Goal: Transaction & Acquisition: Purchase product/service

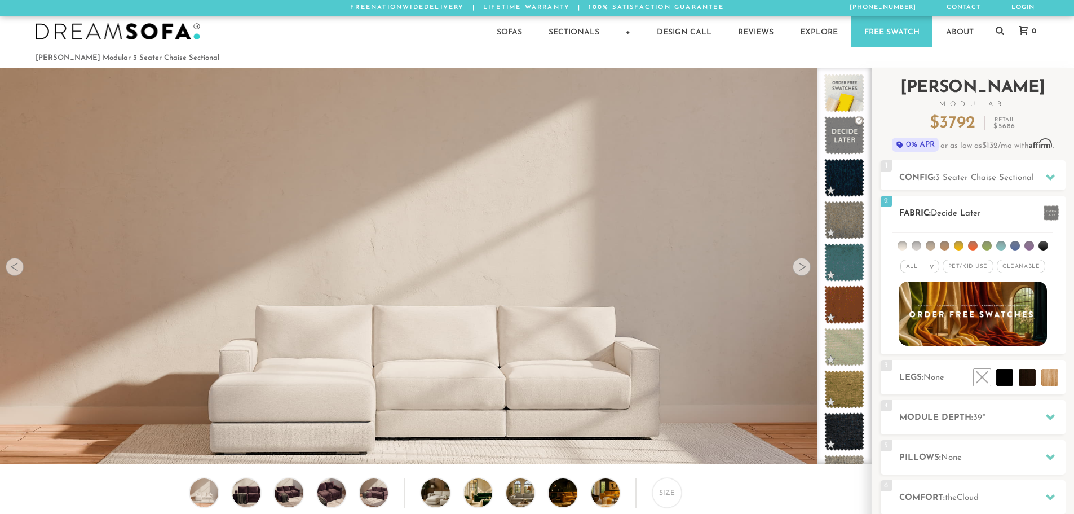
scroll to position [13202, 1066]
click at [1000, 244] on li at bounding box center [1001, 246] width 10 height 10
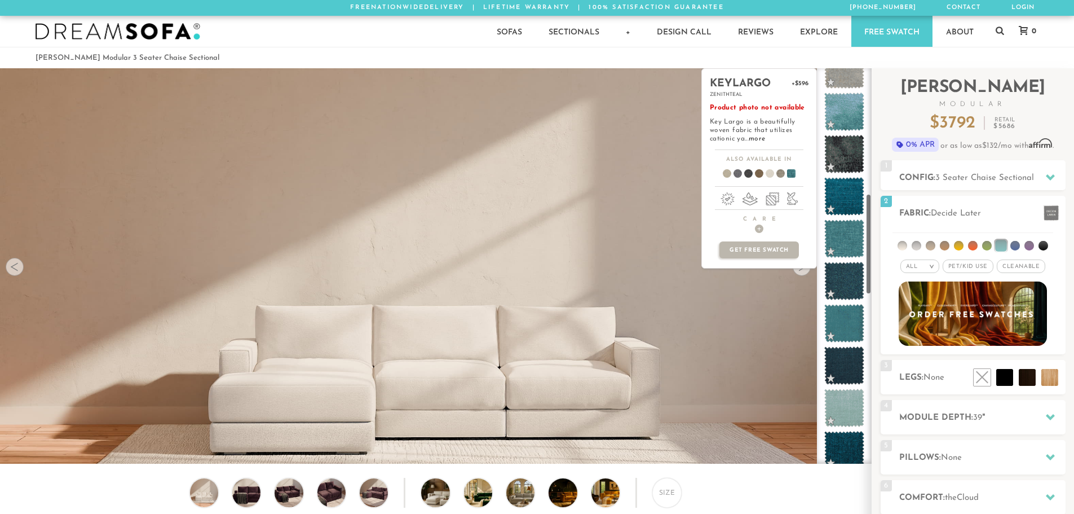
scroll to position [495, 0]
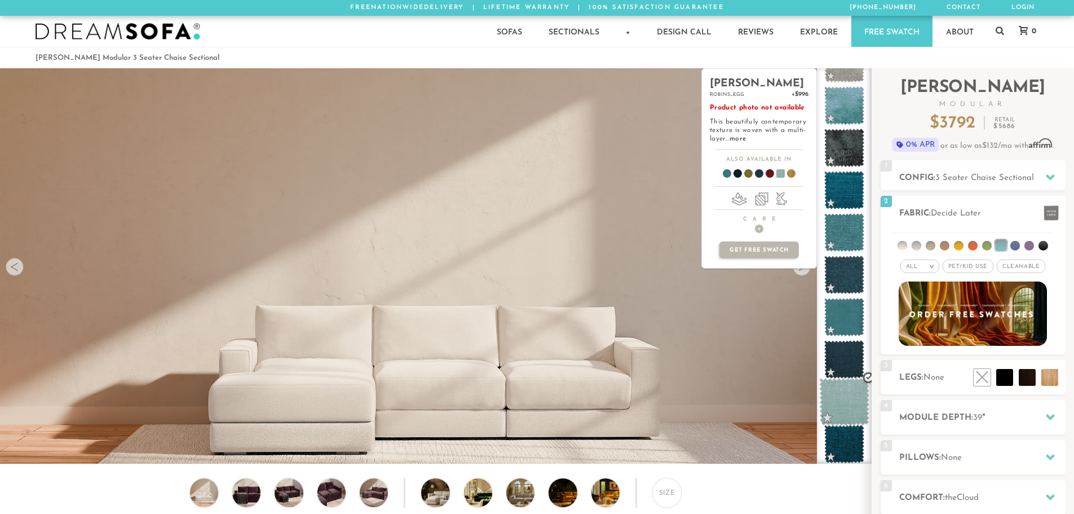
click at [846, 406] on span at bounding box center [844, 402] width 50 height 48
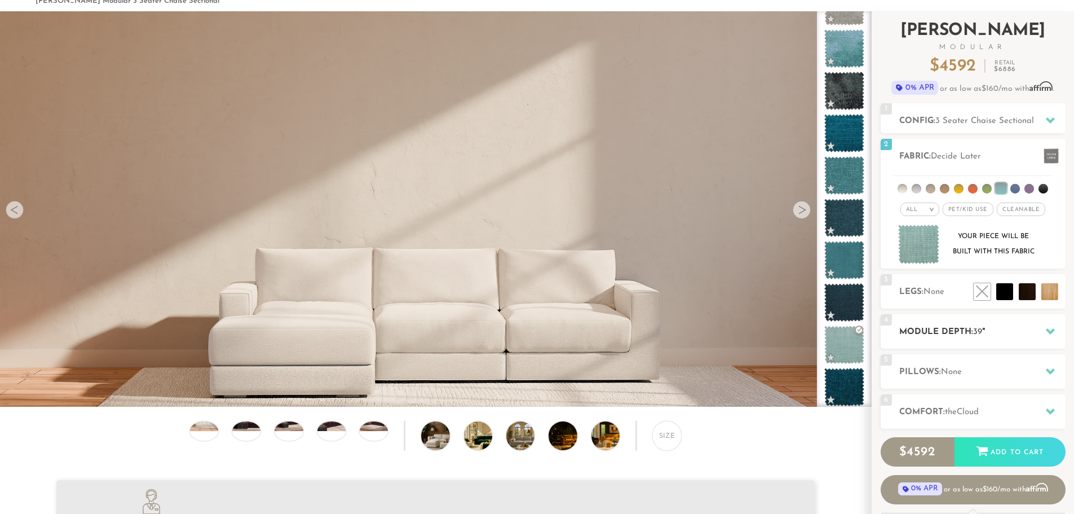
scroll to position [58, 0]
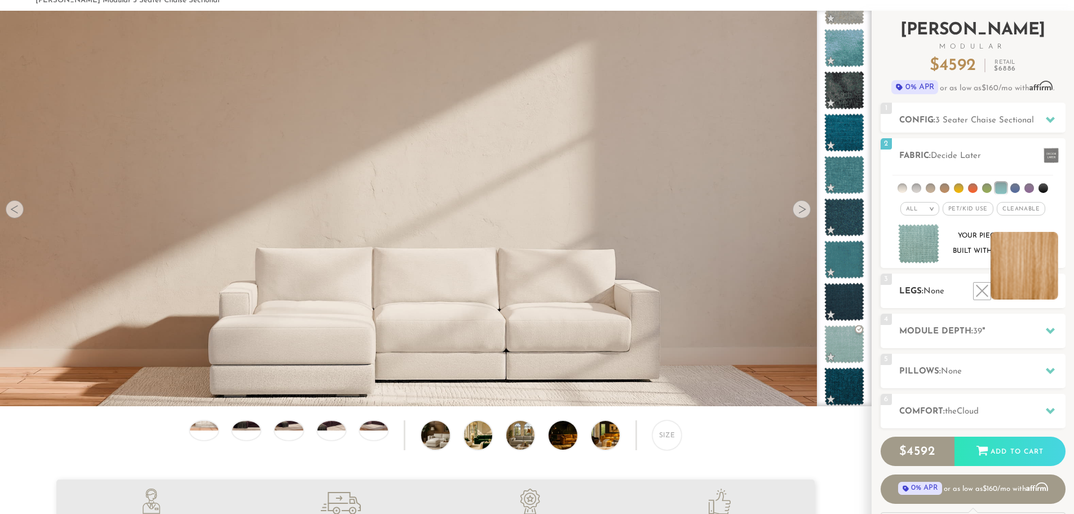
click at [1050, 292] on li at bounding box center [1025, 266] width 68 height 68
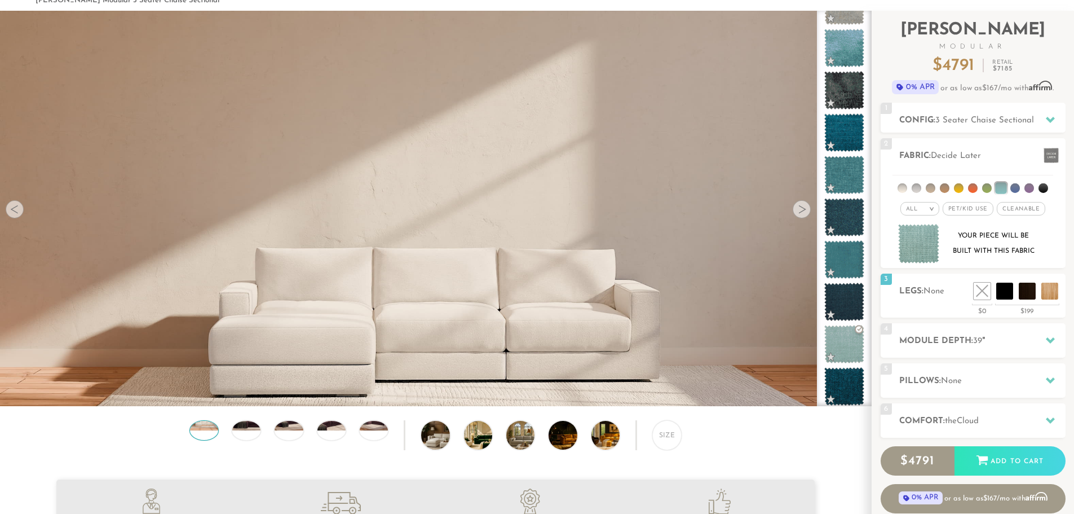
click at [210, 438] on div at bounding box center [203, 430] width 29 height 20
click at [1046, 290] on li at bounding box center [1025, 266] width 68 height 68
click at [1058, 295] on li at bounding box center [1025, 266] width 68 height 68
click at [1058, 295] on ul at bounding box center [1016, 290] width 90 height 17
click at [1048, 285] on li at bounding box center [1025, 266] width 68 height 68
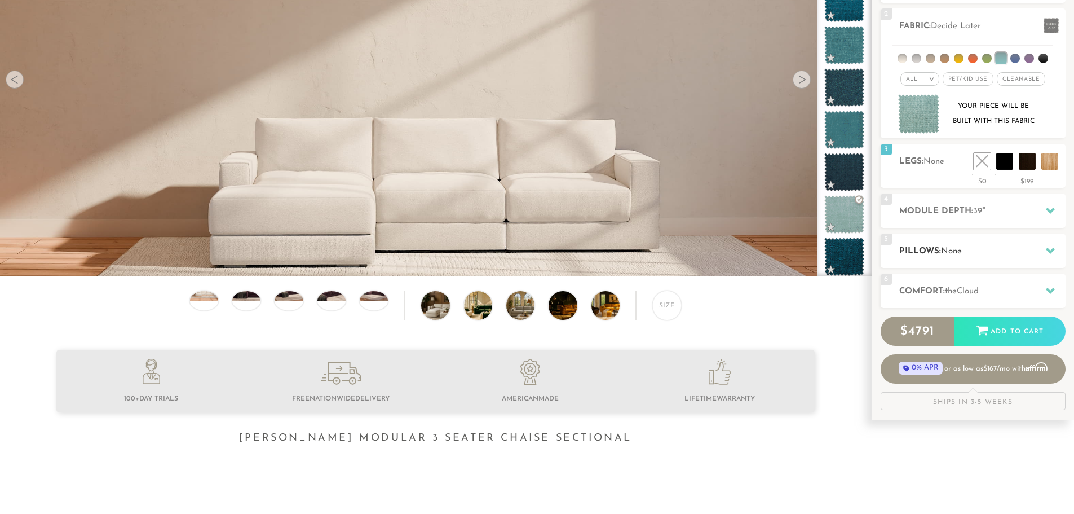
scroll to position [189, 0]
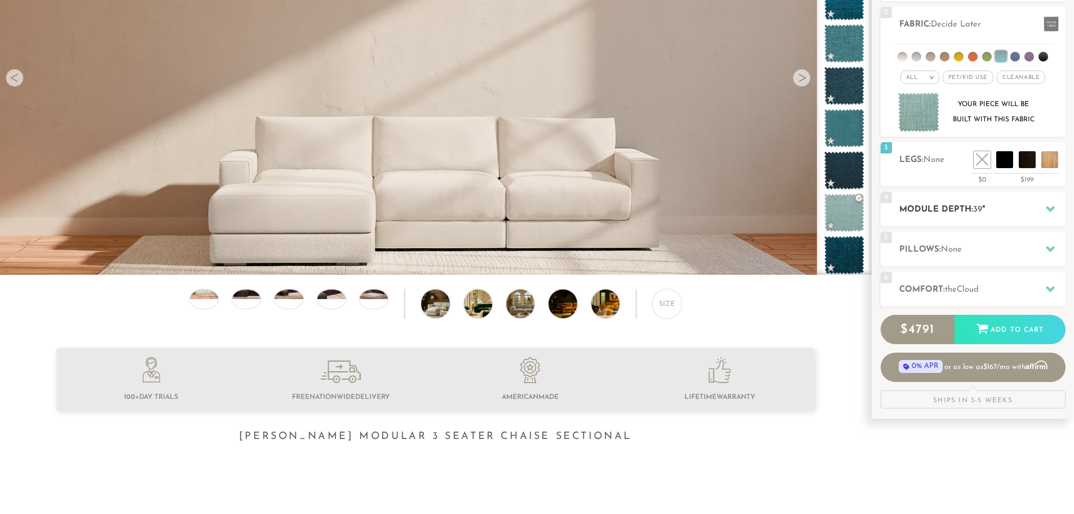
click at [951, 218] on div "4 Module Depth: 39 "" at bounding box center [973, 209] width 185 height 34
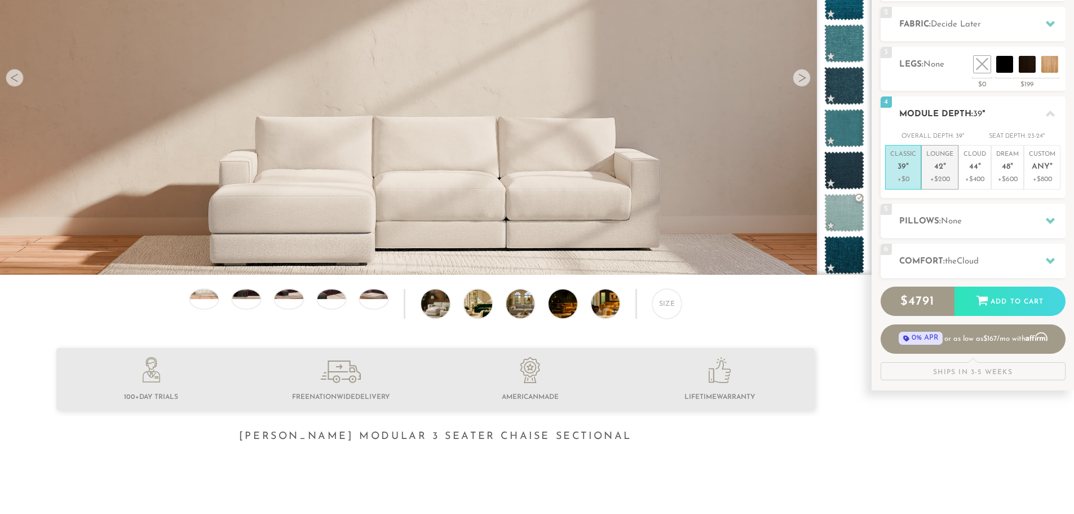
click at [939, 165] on span "42" at bounding box center [938, 167] width 9 height 10
click at [980, 270] on div "6 Comfort: the Cloud soft" at bounding box center [973, 261] width 185 height 34
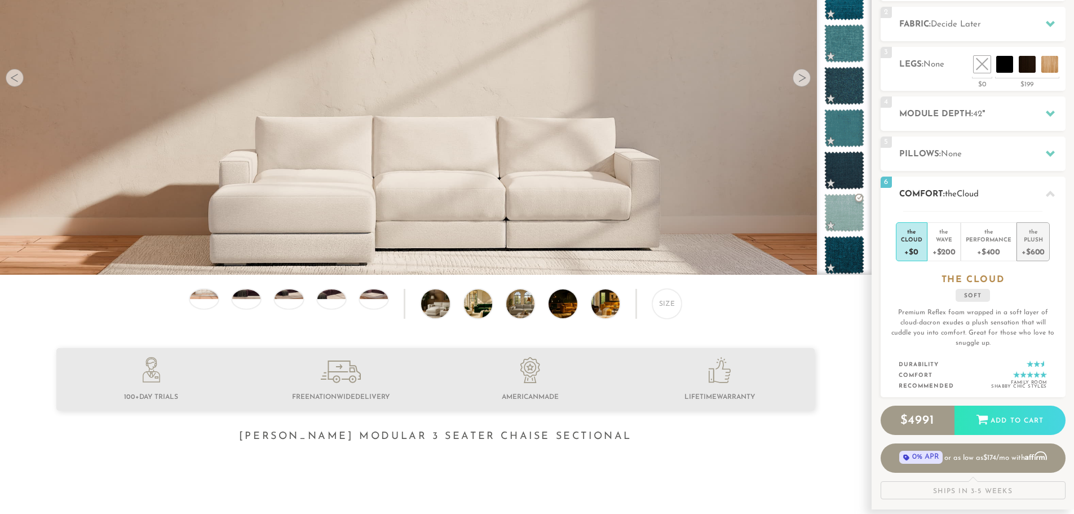
click at [1026, 241] on div "Plush" at bounding box center [1033, 239] width 23 height 8
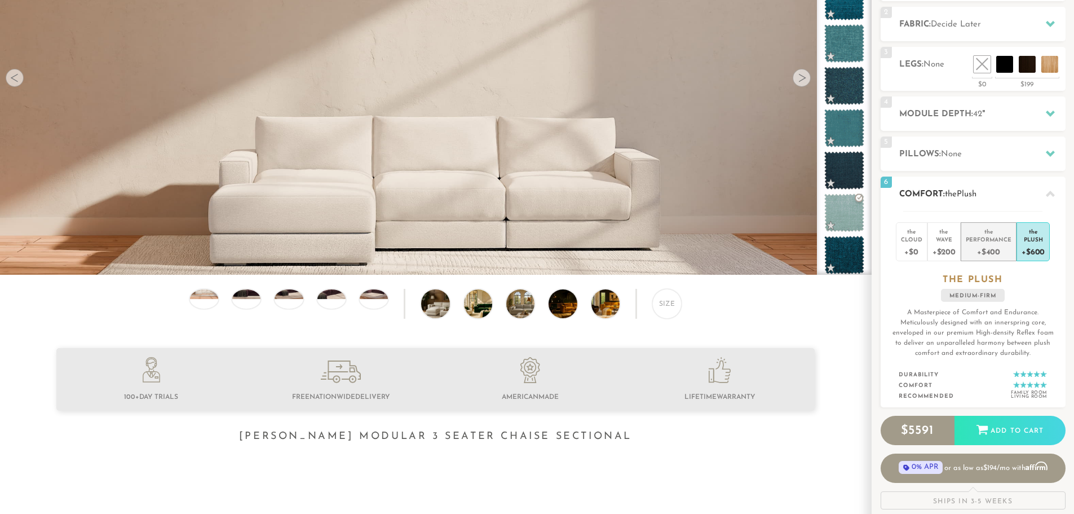
click at [995, 246] on div "+$400" at bounding box center [989, 251] width 46 height 16
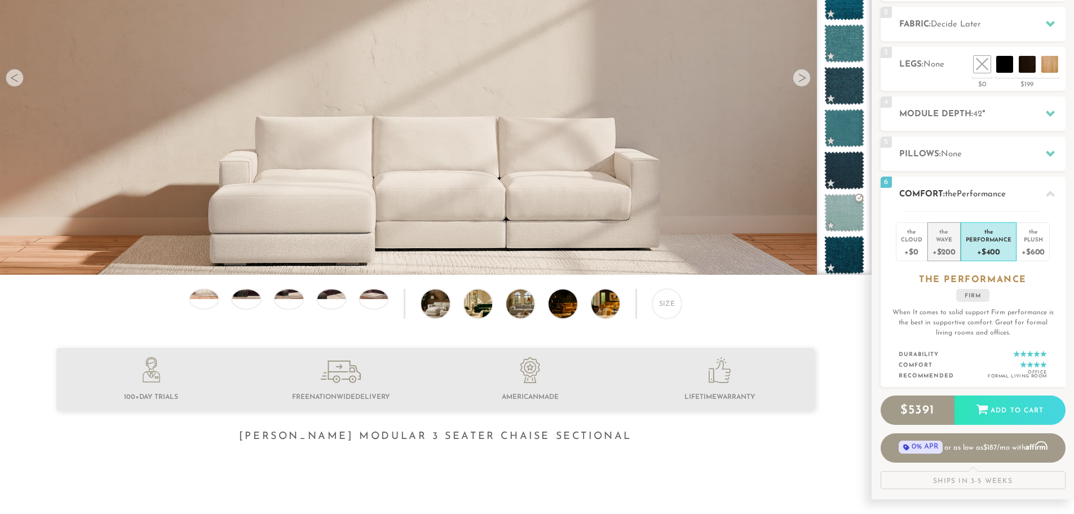
click at [948, 240] on div "Wave" at bounding box center [944, 239] width 23 height 8
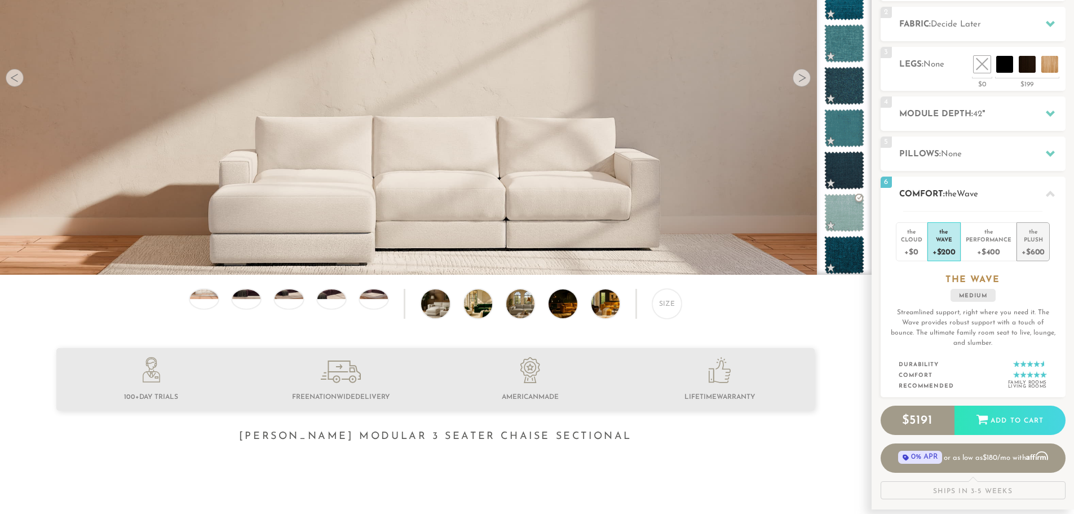
click at [1037, 243] on div "+$600" at bounding box center [1033, 251] width 23 height 16
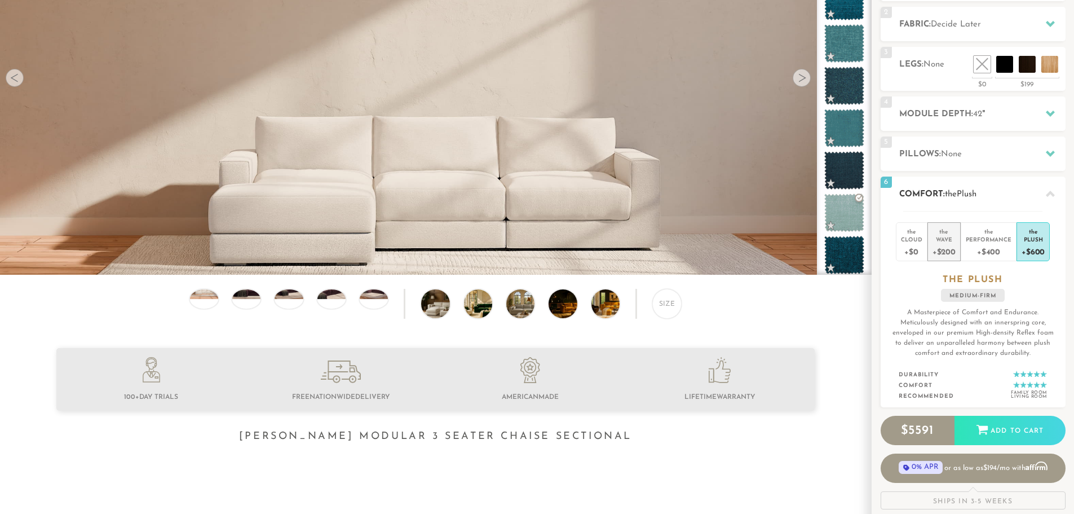
click at [947, 244] on div "+$200" at bounding box center [944, 251] width 23 height 16
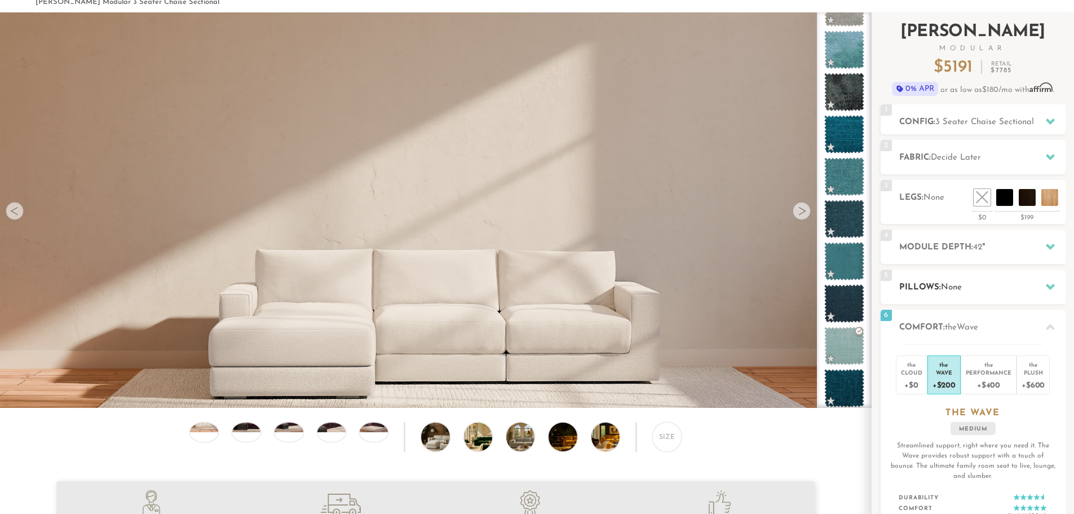
scroll to position [58, 0]
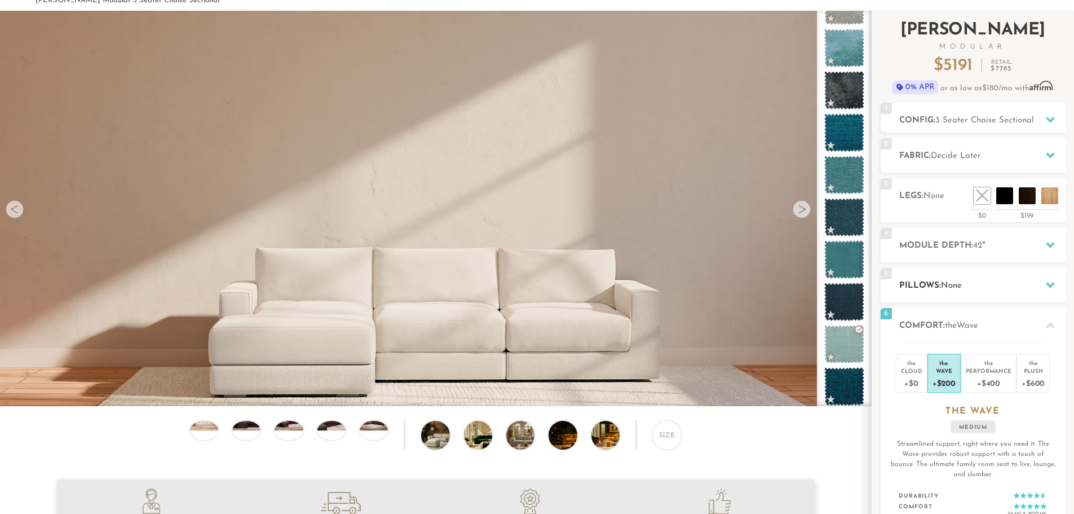
click at [1044, 280] on div at bounding box center [1051, 284] width 24 height 23
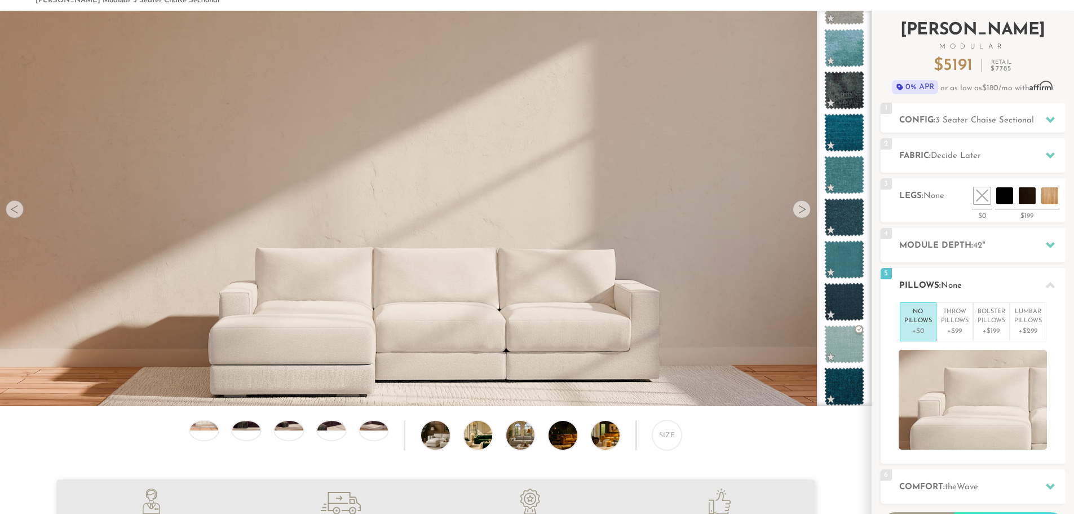
click at [1044, 280] on div at bounding box center [1051, 284] width 24 height 23
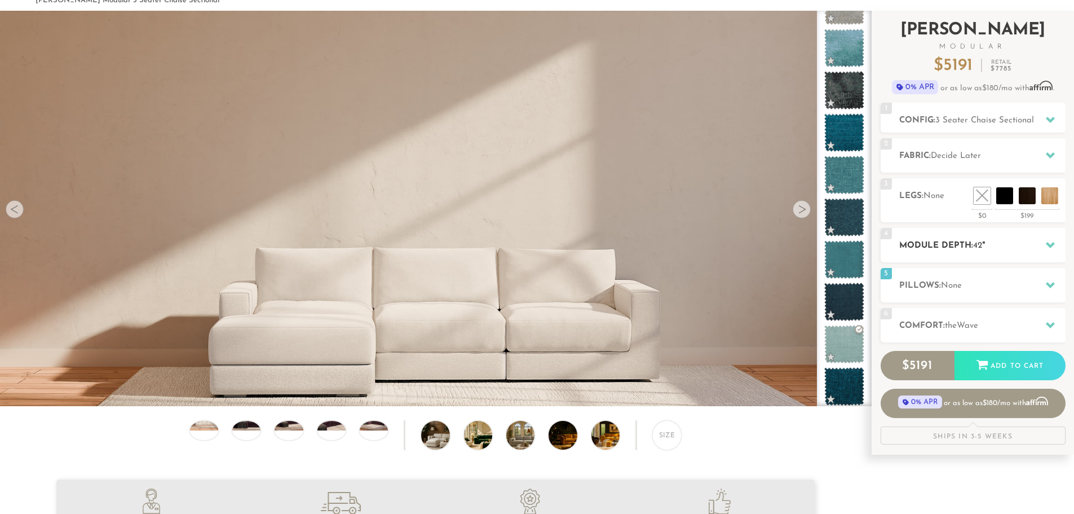
click at [1042, 244] on div at bounding box center [1051, 244] width 24 height 23
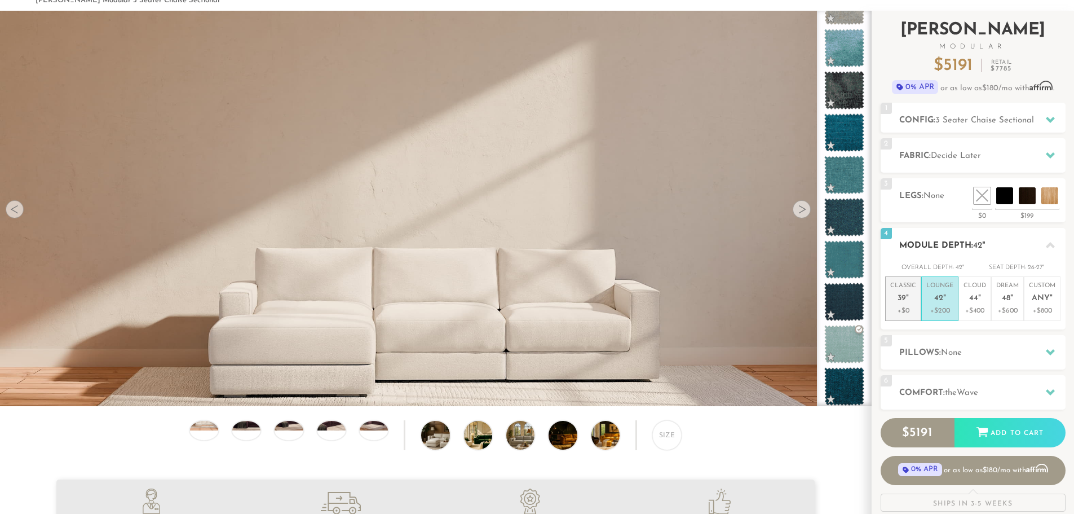
click at [907, 310] on p "+$0" at bounding box center [903, 311] width 26 height 10
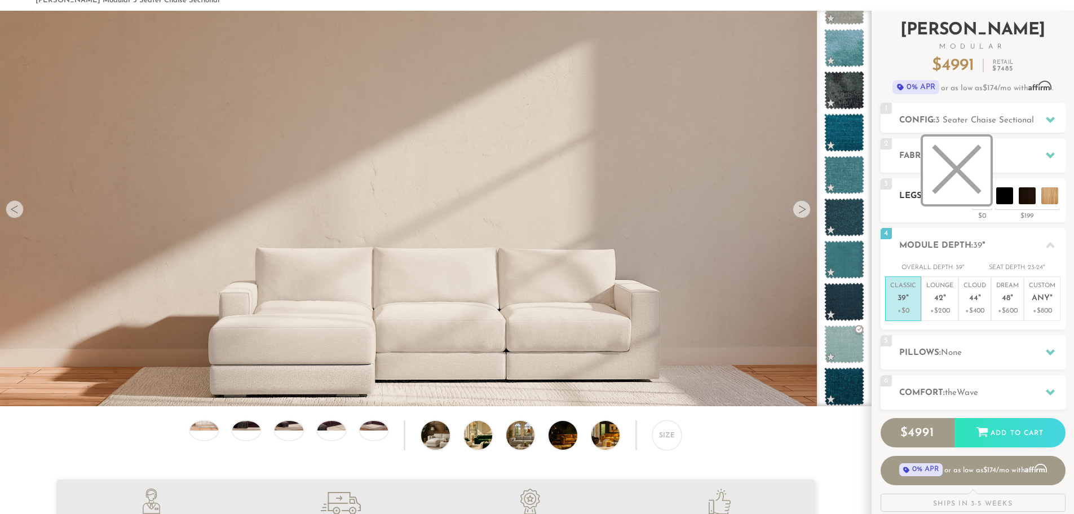
click at [982, 196] on li at bounding box center [957, 170] width 68 height 68
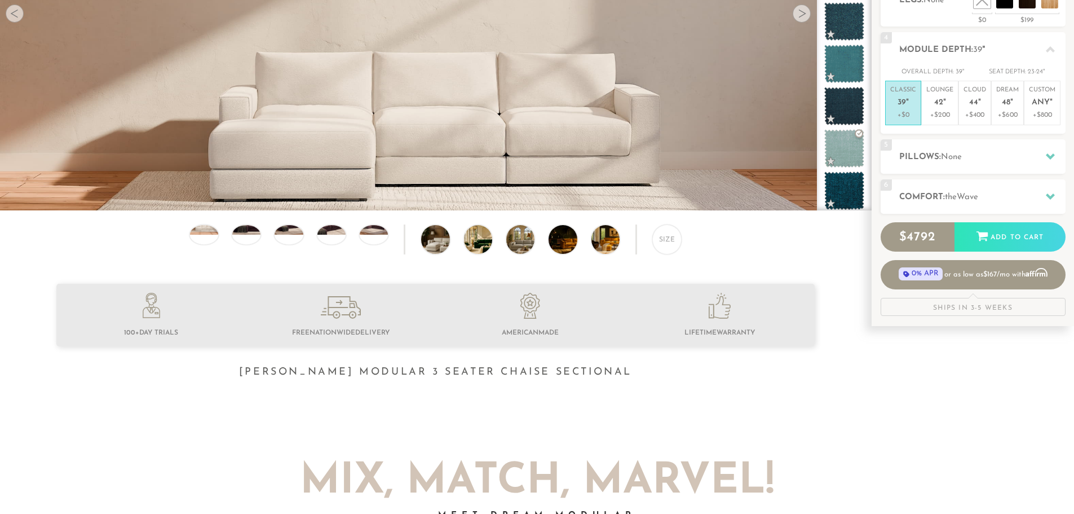
scroll to position [245, 0]
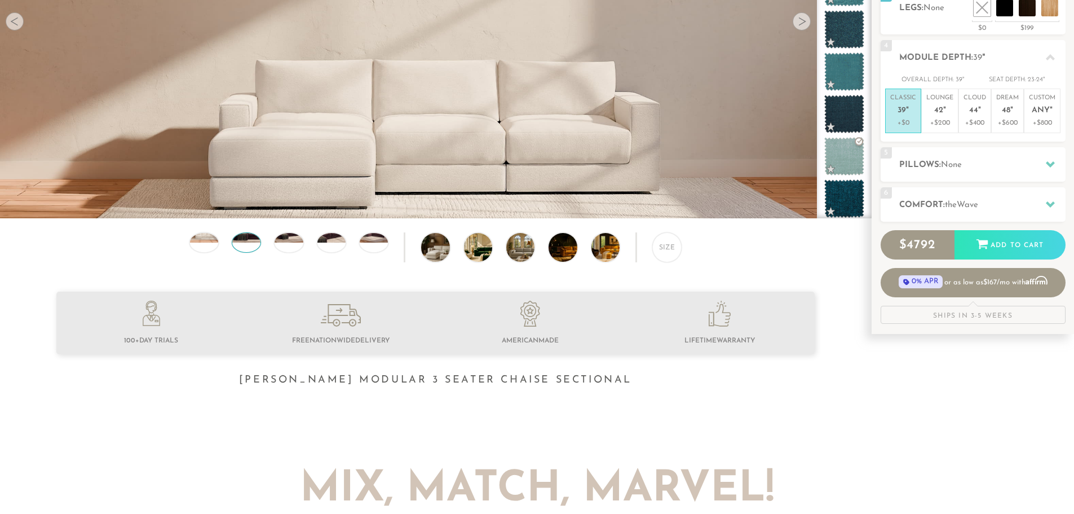
click at [245, 250] on div at bounding box center [246, 242] width 29 height 20
click at [303, 250] on div "Size" at bounding box center [435, 249] width 871 height 35
click at [299, 248] on div at bounding box center [288, 242] width 29 height 20
click at [327, 249] on div at bounding box center [331, 242] width 29 height 20
click at [439, 255] on img at bounding box center [446, 247] width 50 height 28
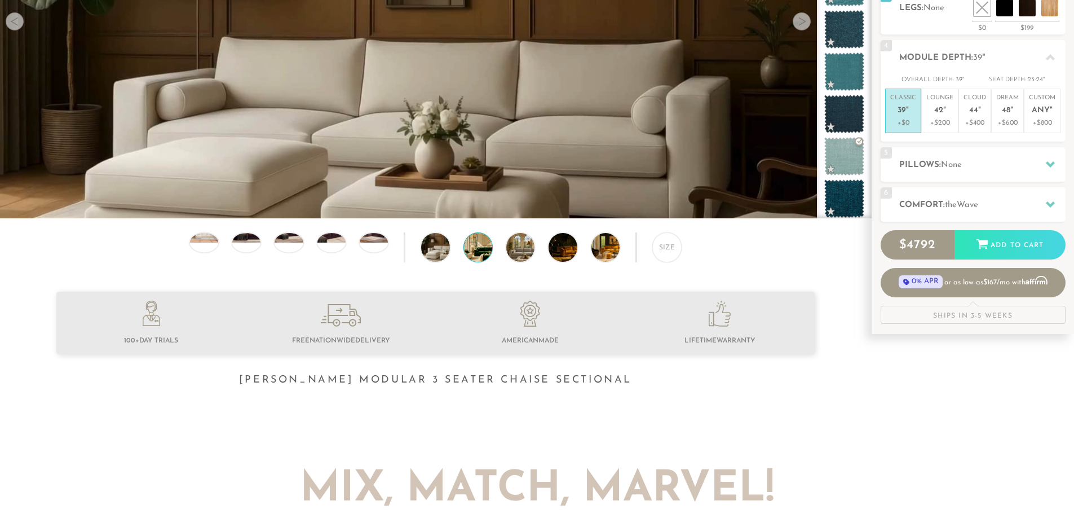
click at [472, 251] on img at bounding box center [489, 247] width 50 height 28
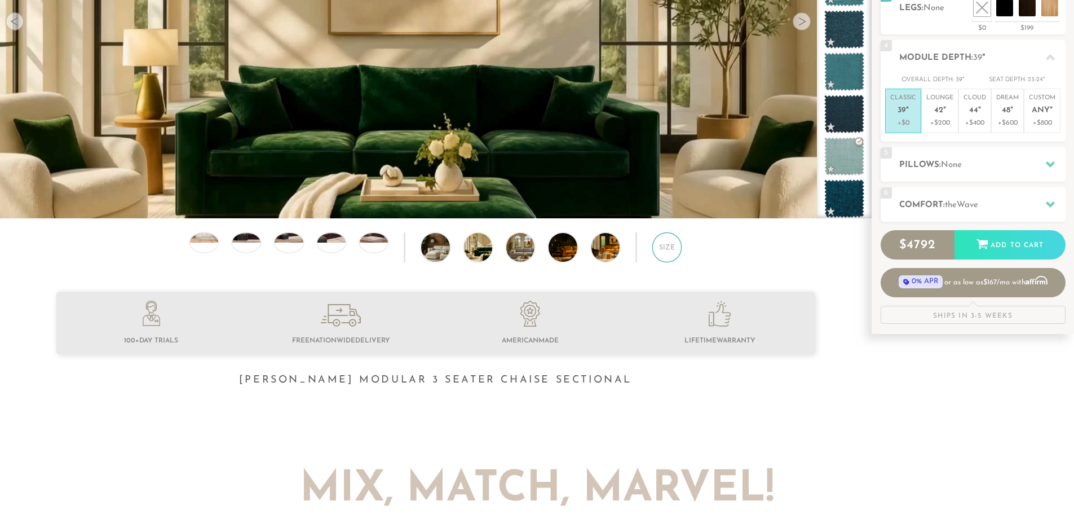
click at [673, 262] on div "Size" at bounding box center [666, 246] width 29 height 29
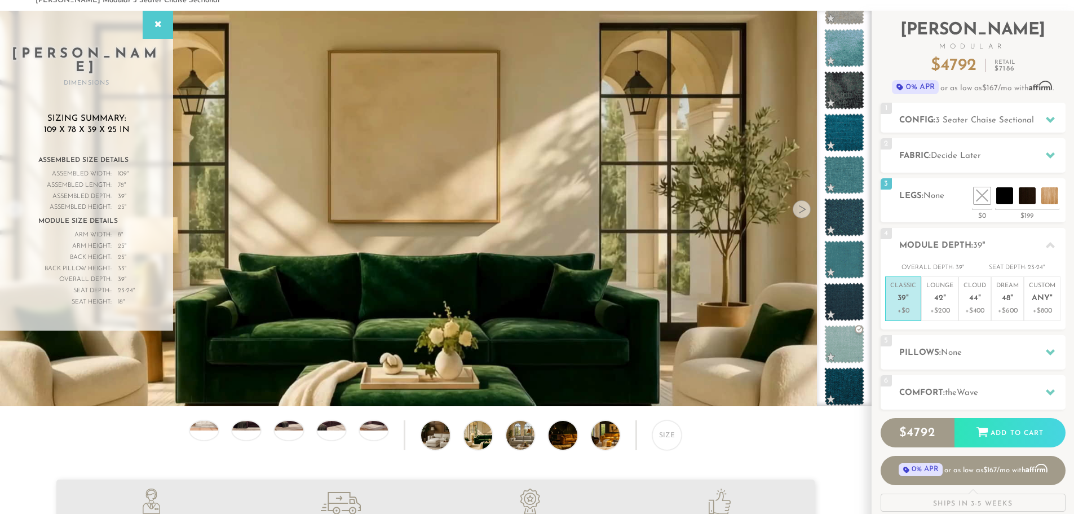
scroll to position [56, 0]
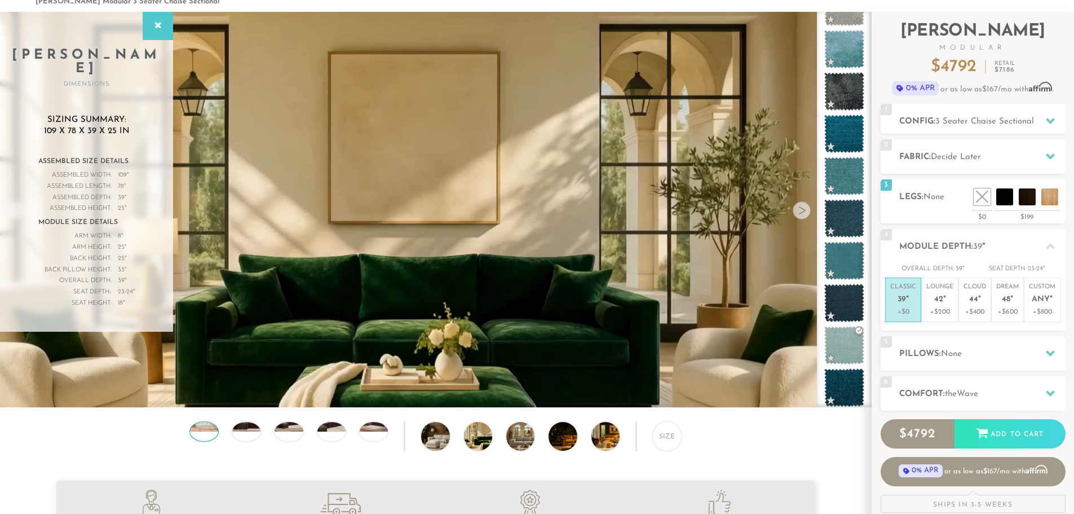
click at [206, 436] on div at bounding box center [203, 431] width 29 height 20
click at [241, 430] on img at bounding box center [246, 421] width 34 height 19
click at [289, 431] on img at bounding box center [289, 421] width 34 height 19
click at [337, 436] on div at bounding box center [331, 431] width 29 height 20
click at [366, 435] on div at bounding box center [373, 431] width 29 height 20
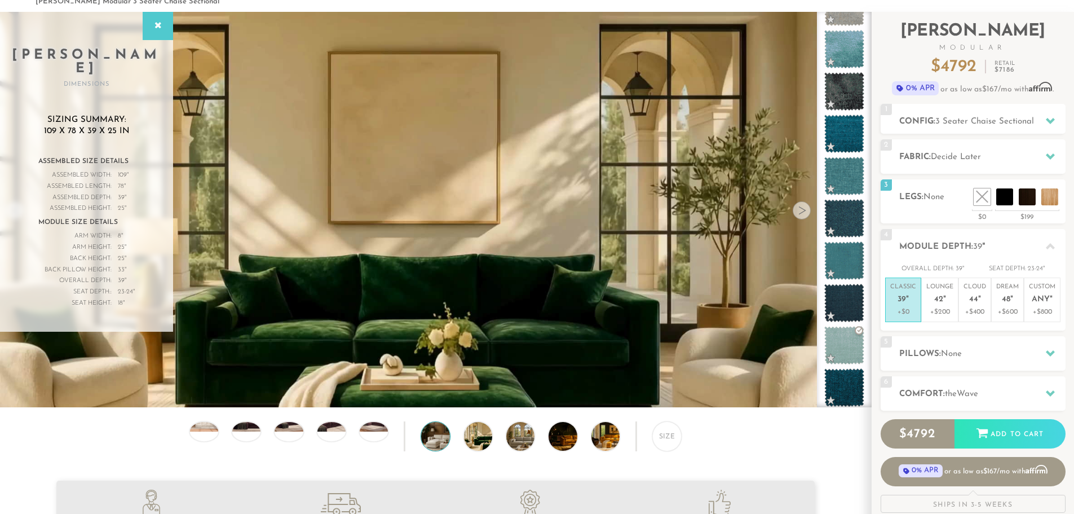
click at [434, 450] on img at bounding box center [446, 436] width 50 height 28
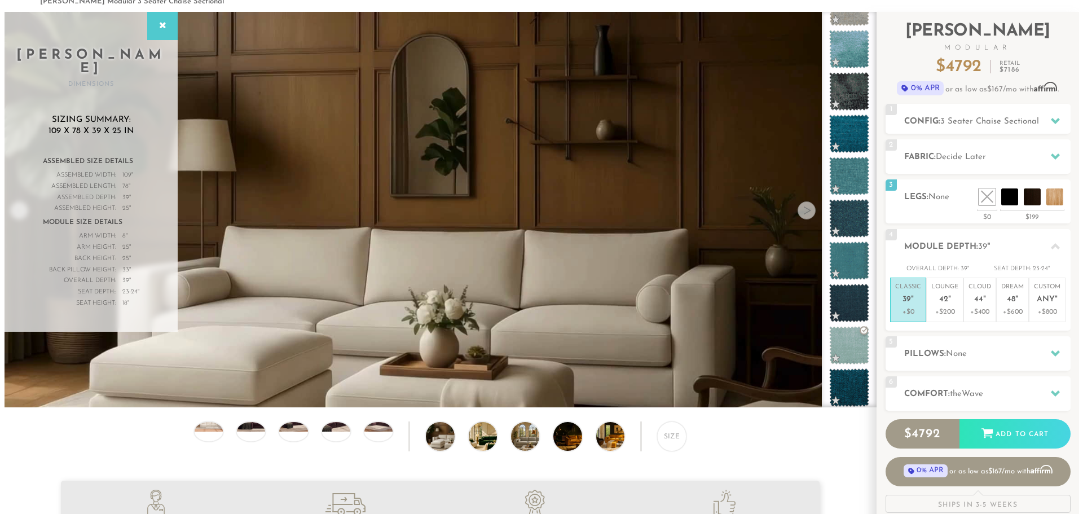
scroll to position [0, 0]
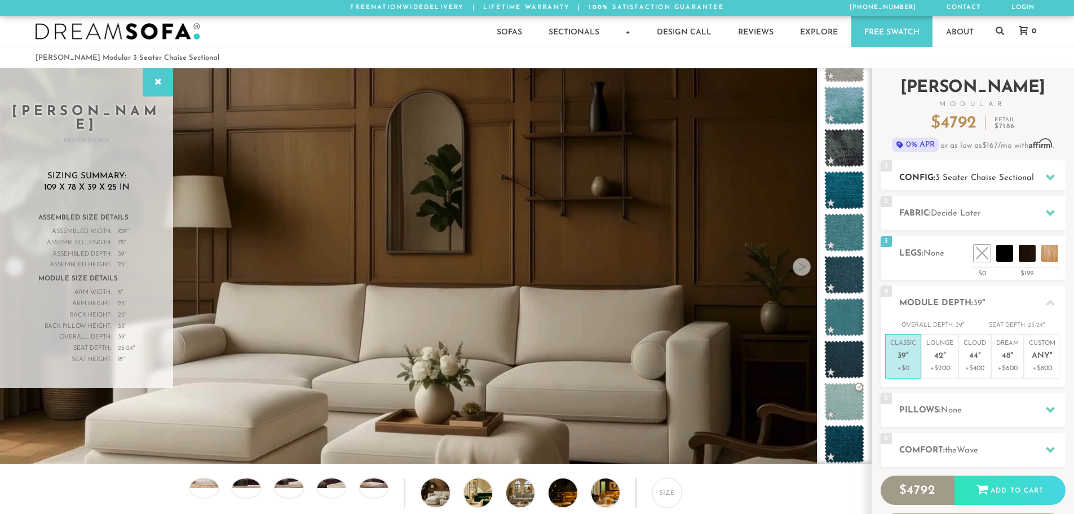
click at [1041, 168] on div "1 Config: 3 Seater Chaise Sectional R" at bounding box center [973, 175] width 185 height 30
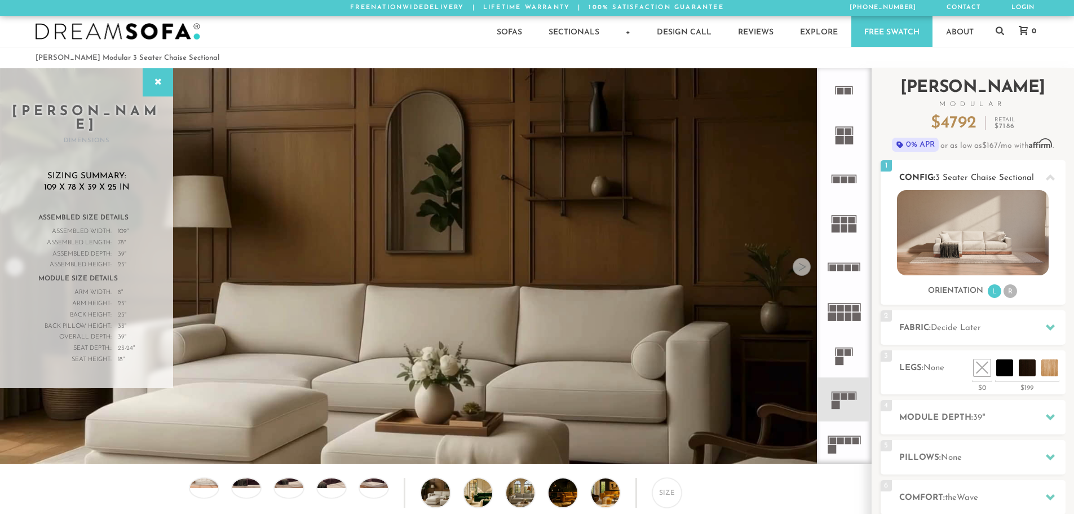
click at [1050, 177] on icon at bounding box center [1050, 177] width 9 height 6
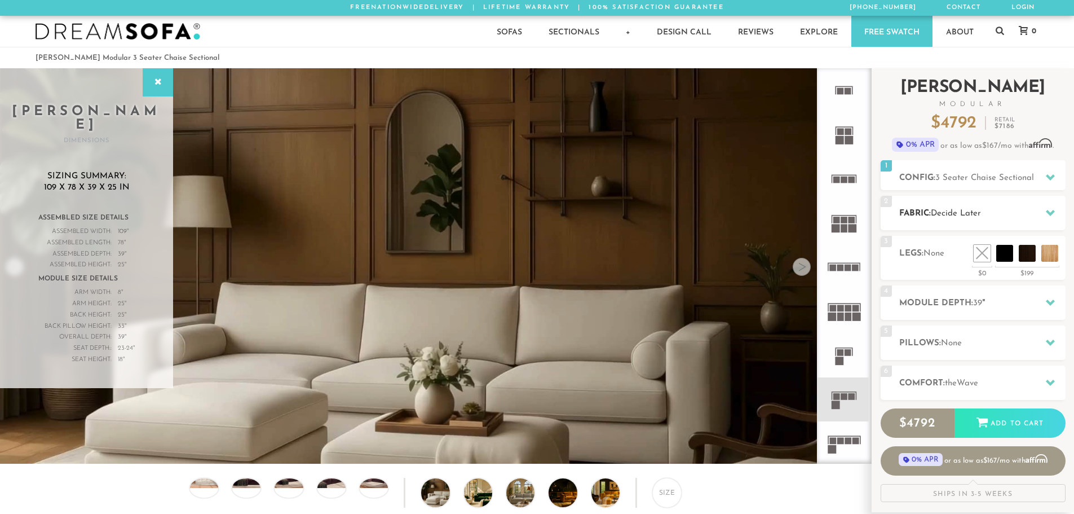
click at [1049, 210] on icon at bounding box center [1050, 212] width 9 height 9
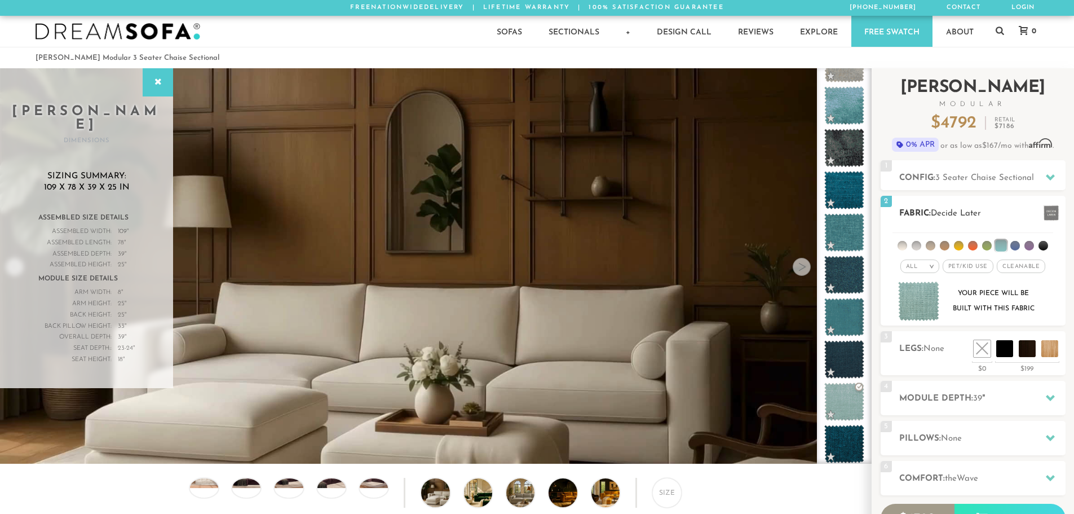
click at [932, 268] on em ">" at bounding box center [931, 266] width 8 height 6
click at [933, 267] on em ">" at bounding box center [931, 266] width 8 height 6
click at [1046, 217] on span at bounding box center [1051, 212] width 15 height 15
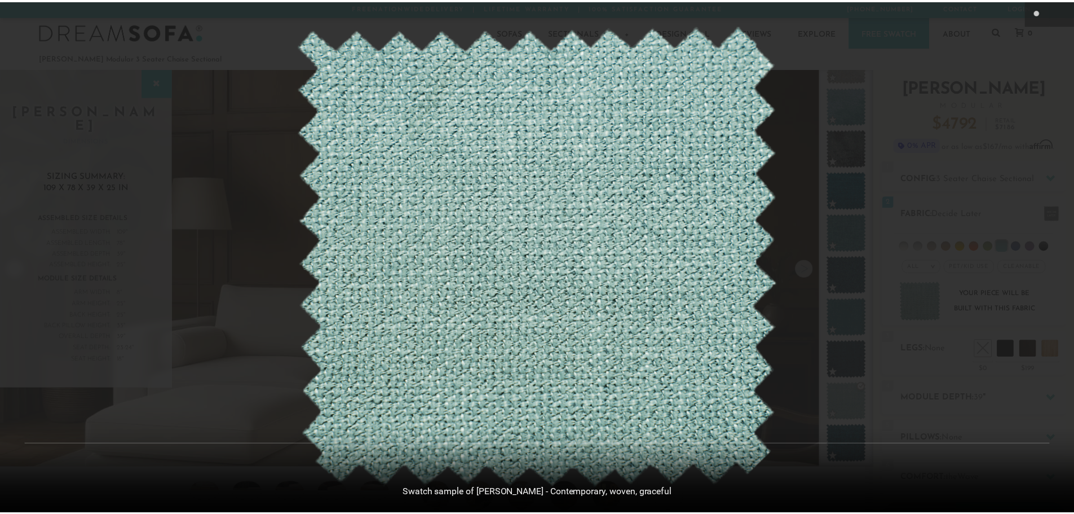
scroll to position [13218, 1074]
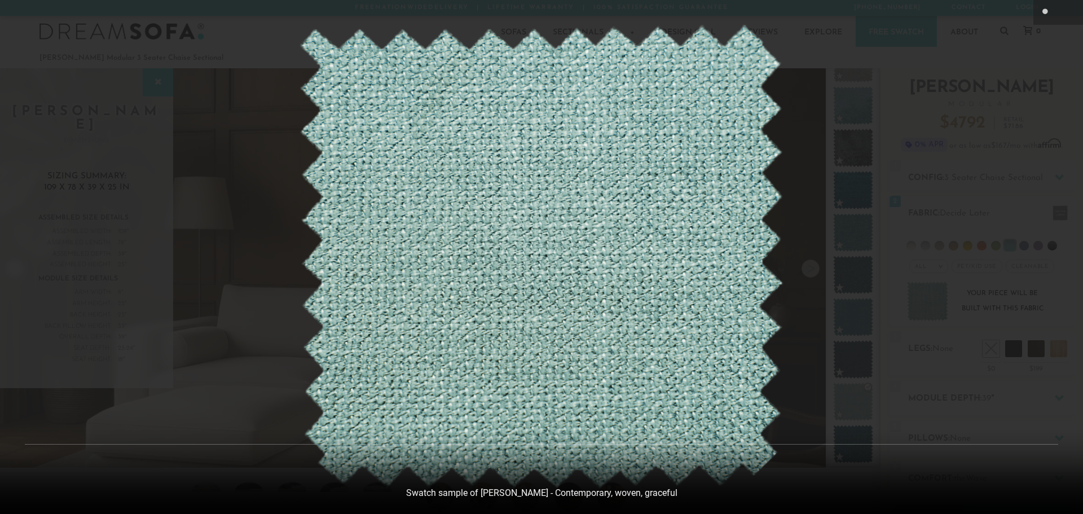
click at [60, 67] on div at bounding box center [541, 257] width 1083 height 514
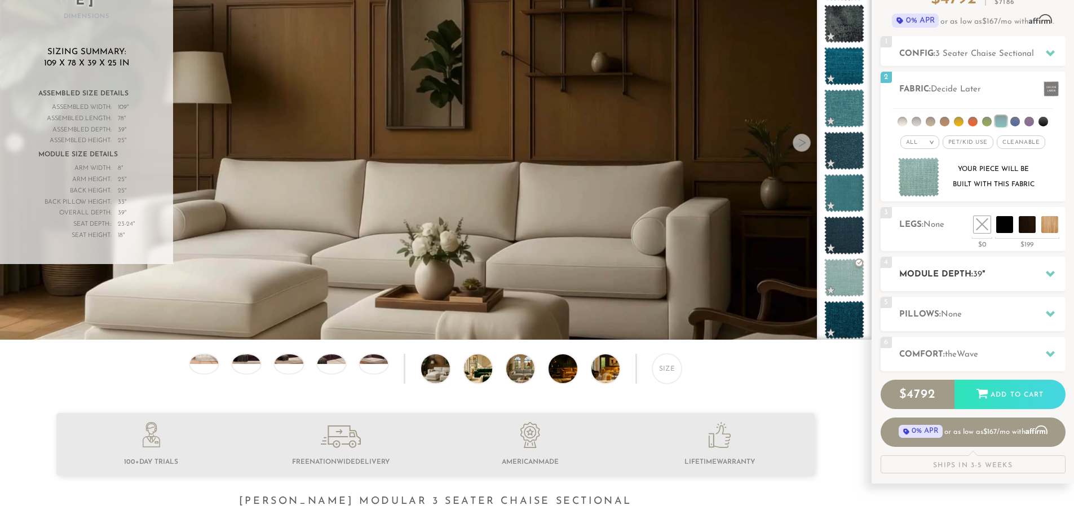
scroll to position [131, 0]
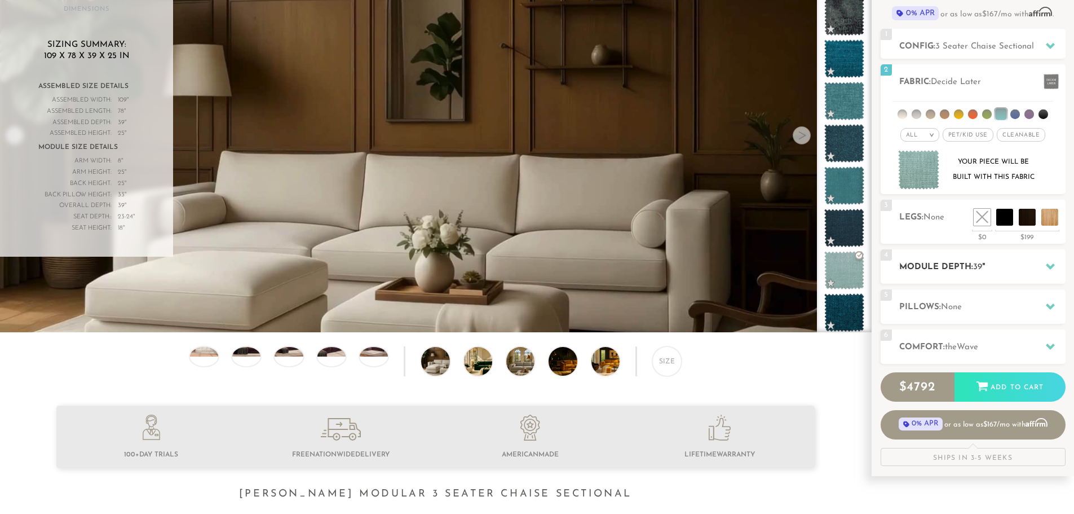
click at [1040, 263] on div at bounding box center [1051, 266] width 24 height 23
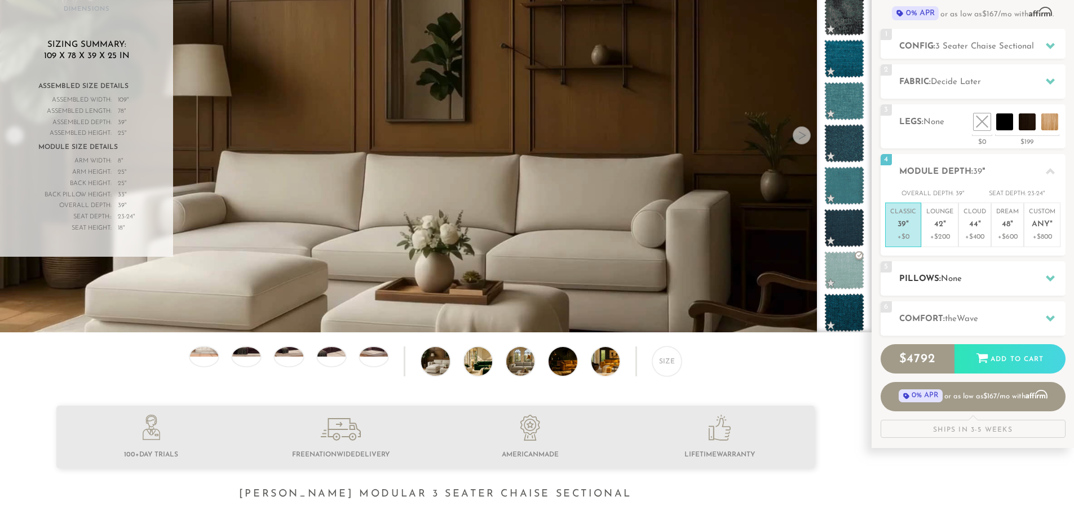
click at [1040, 279] on div at bounding box center [1051, 278] width 24 height 23
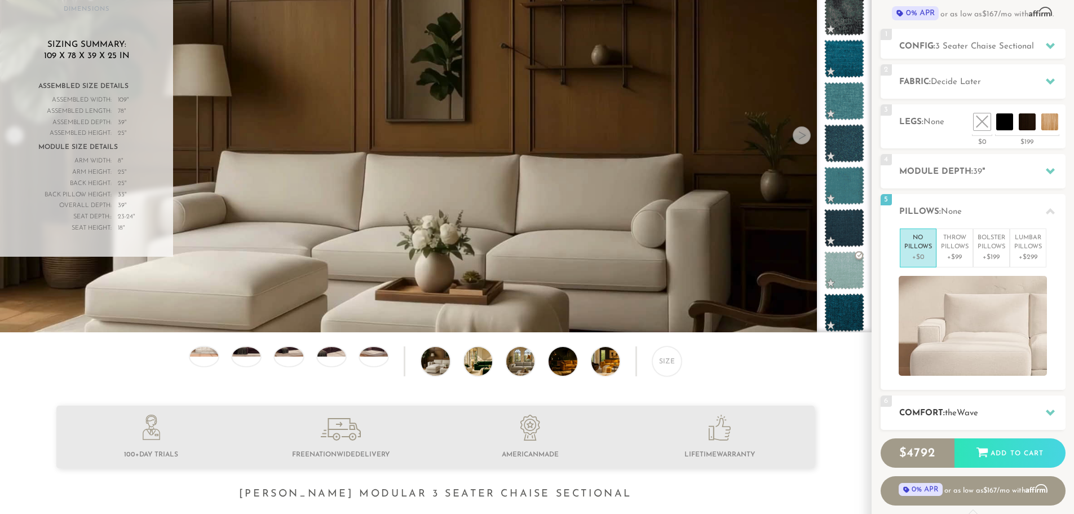
click at [1047, 405] on div at bounding box center [1051, 412] width 24 height 23
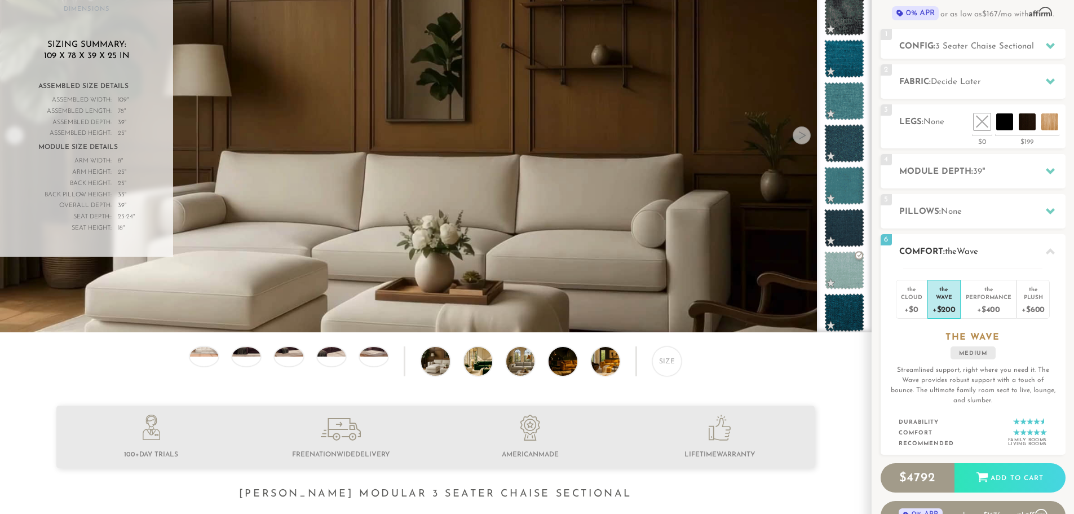
click at [1053, 253] on icon at bounding box center [1050, 251] width 9 height 6
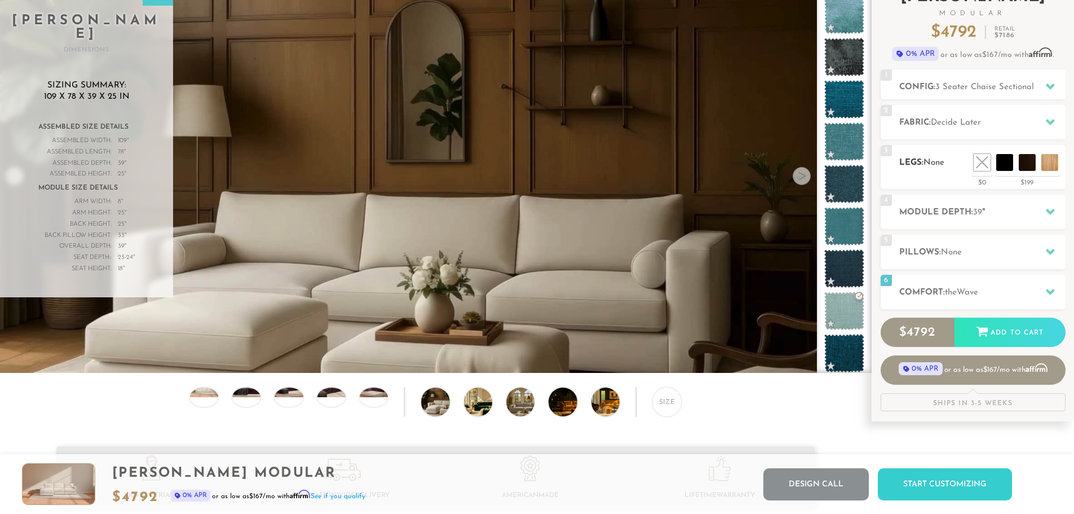
scroll to position [0, 0]
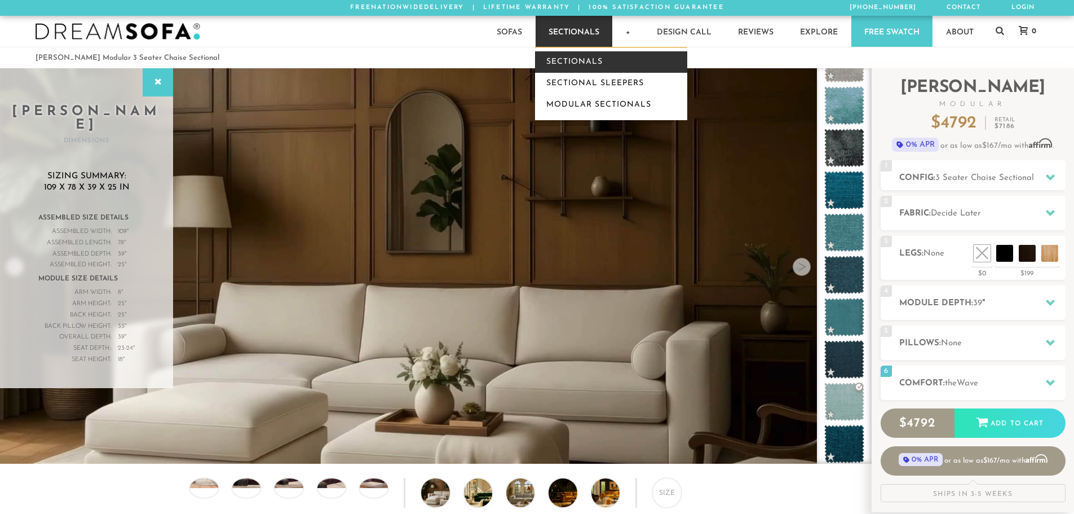
click at [581, 61] on link "Sectionals" at bounding box center [611, 61] width 152 height 21
